Goal: Information Seeking & Learning: Learn about a topic

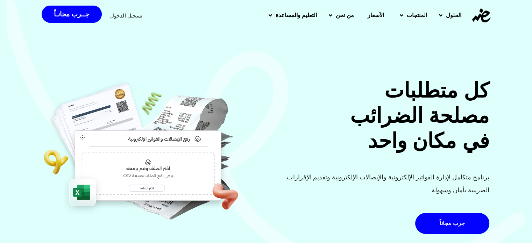
click at [500, 100] on div "كل متطلبات مصلحة الضرائب في مكان واحد برنامج متكامل لإدارة الفواتير الإلكترونية…" at bounding box center [266, 141] width 532 height 284
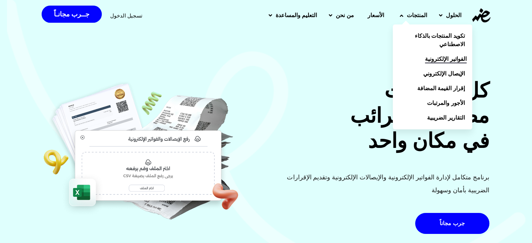
click at [408, 61] on link "الفواتير الإلكترونية" at bounding box center [432, 59] width 79 height 15
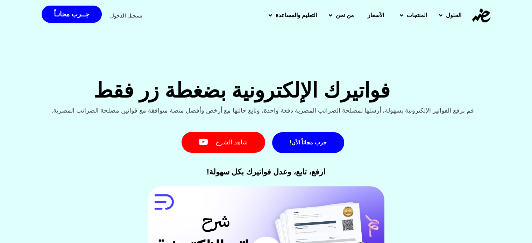
click at [479, 91] on h2 "فواتيرك الإلكترونية بضغطة زر فقط" at bounding box center [242, 90] width 516 height 25
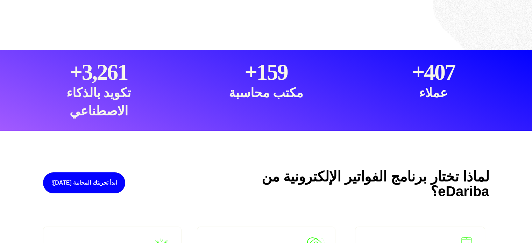
scroll to position [522, 0]
